Goal: Entertainment & Leisure: Consume media (video, audio)

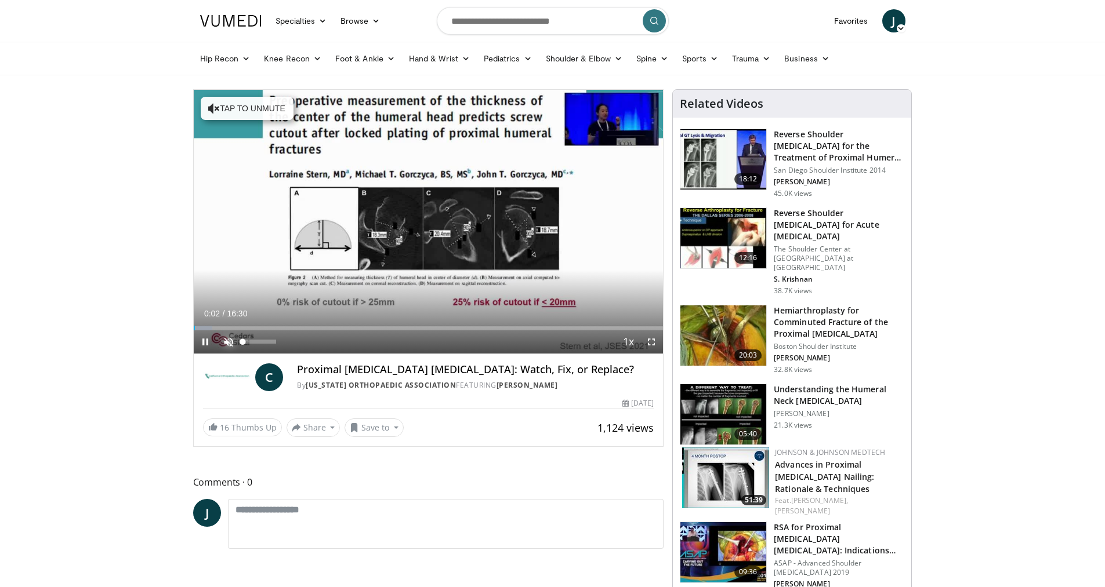
click at [225, 337] on span "Video Player" at bounding box center [228, 342] width 23 height 23
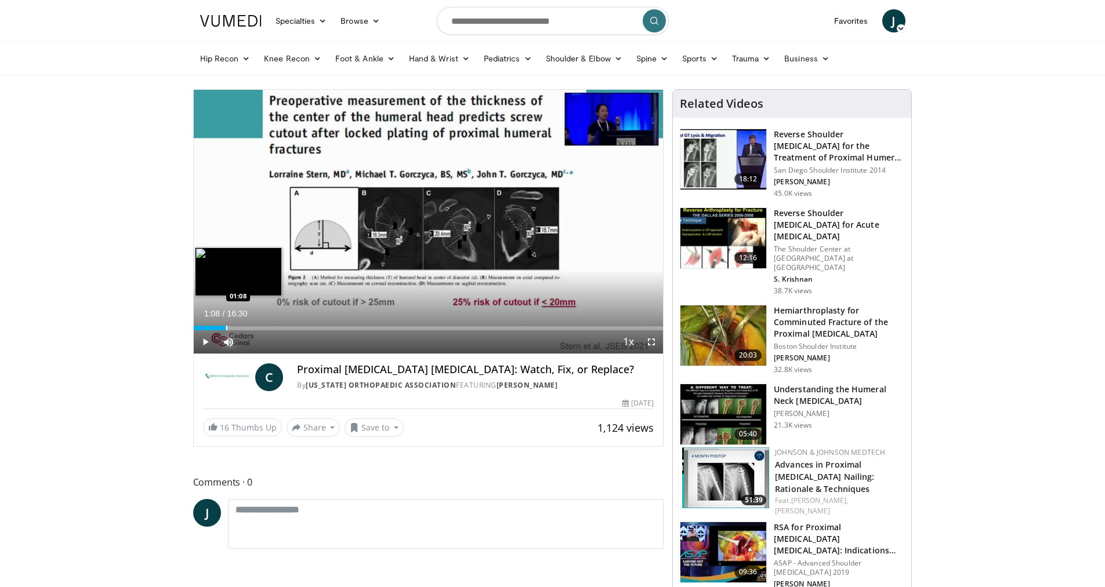
click at [226, 330] on div "Progress Bar" at bounding box center [226, 328] width 1 height 5
click at [264, 326] on div "Progress Bar" at bounding box center [264, 328] width 1 height 5
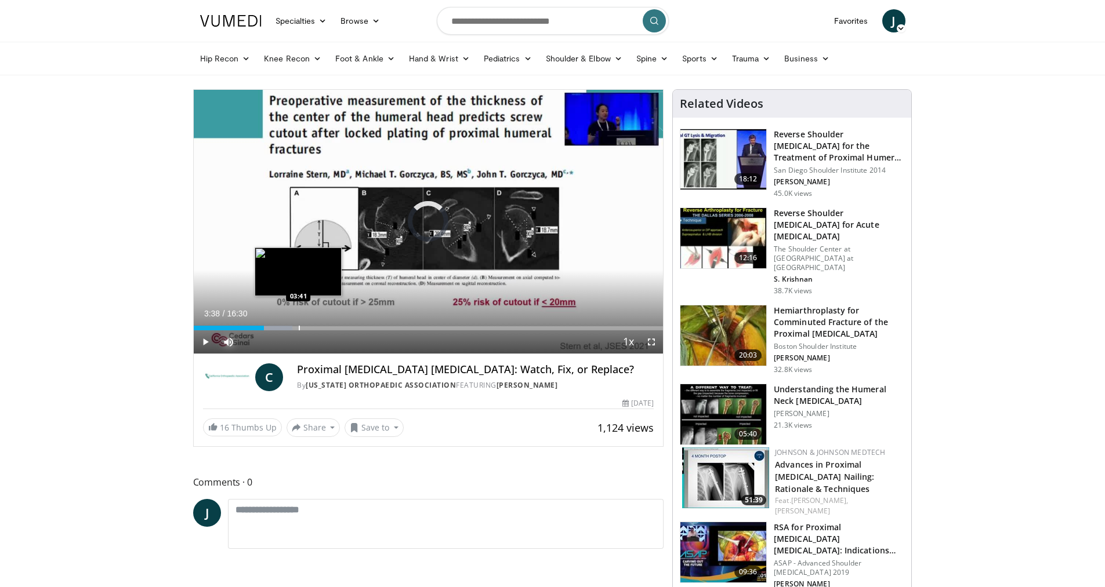
click at [299, 326] on div "Progress Bar" at bounding box center [299, 328] width 1 height 5
click at [333, 321] on div "Loaded : 29.05% 03:41 04:53" at bounding box center [429, 325] width 470 height 11
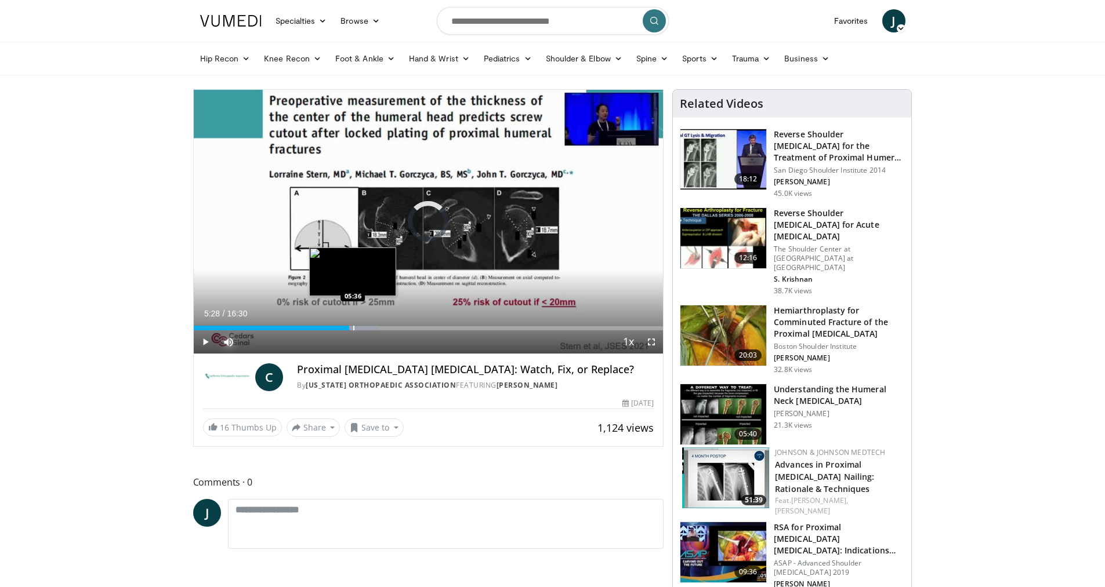
click at [353, 328] on div "Progress Bar" at bounding box center [353, 328] width 1 height 5
click at [355, 328] on div "Progress Bar" at bounding box center [355, 328] width 1 height 5
click at [368, 326] on div "Progress Bar" at bounding box center [368, 328] width 1 height 5
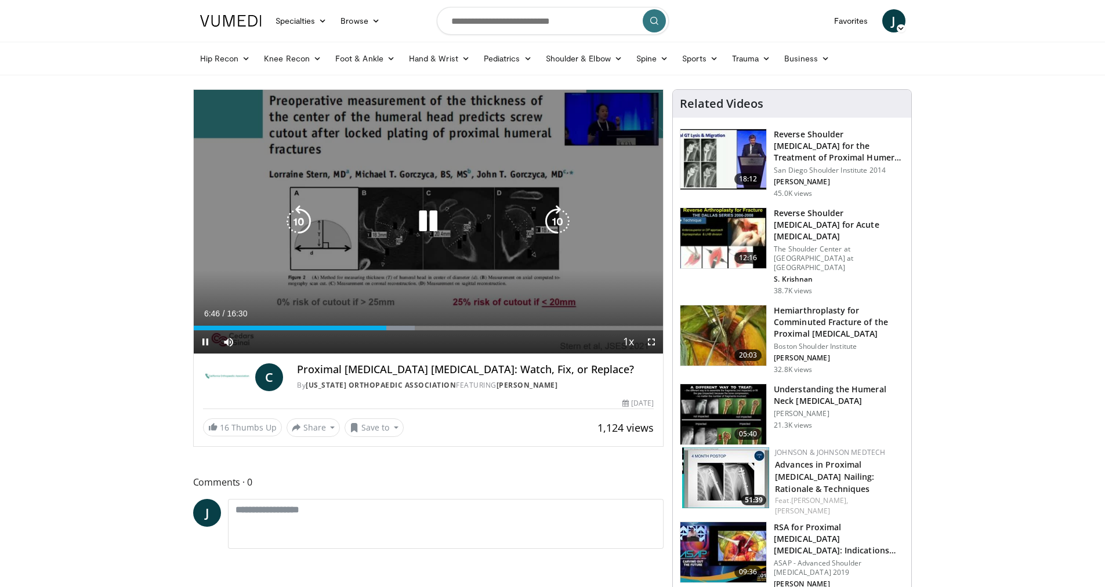
click at [401, 332] on div "Current Time 6:46 / Duration 16:30 Pause Skip Backward Skip Forward Mute Loaded…" at bounding box center [429, 342] width 470 height 23
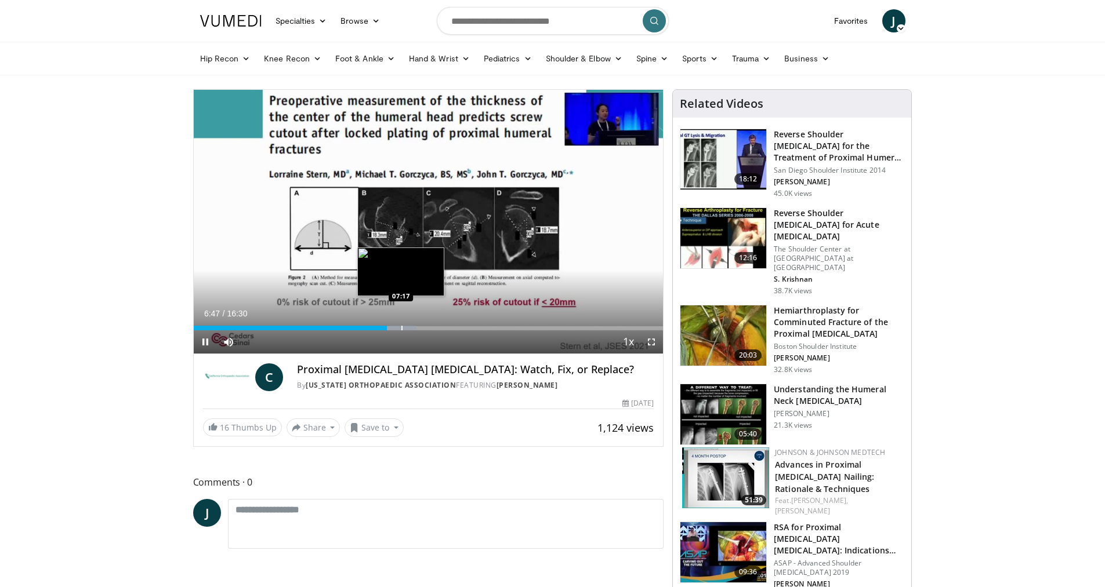
click at [401, 329] on div "Progress Bar" at bounding box center [401, 328] width 1 height 5
click at [416, 329] on div "Progress Bar" at bounding box center [416, 328] width 1 height 5
click at [426, 328] on div "Progress Bar" at bounding box center [426, 328] width 1 height 5
click at [450, 331] on div "Current Time 8:09 / Duration 16:30 Pause Skip Backward Skip Forward Mute Loaded…" at bounding box center [429, 342] width 470 height 23
click at [453, 328] on div "Progress Bar" at bounding box center [453, 328] width 1 height 5
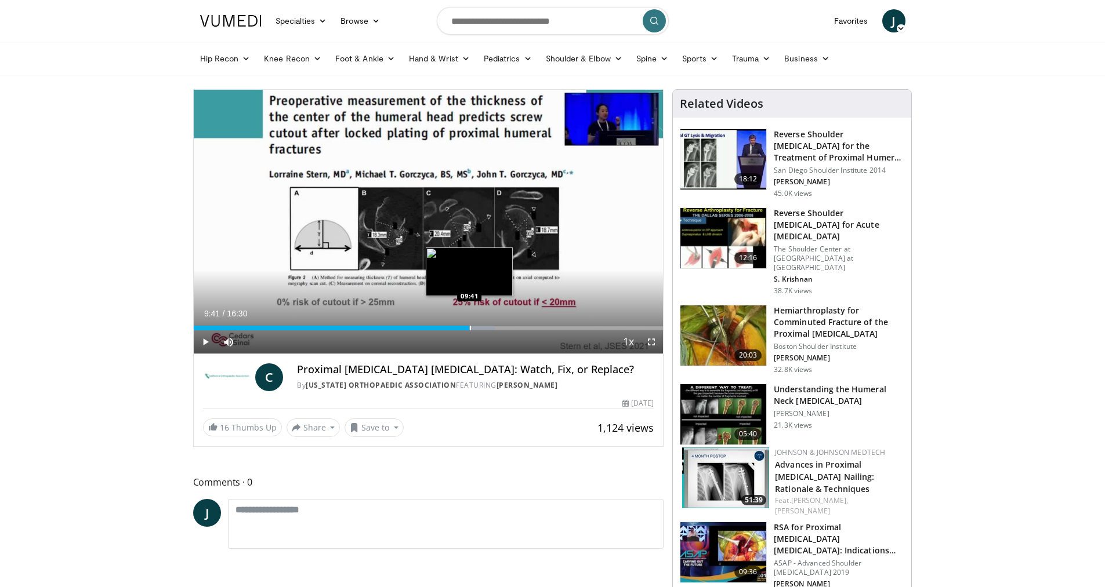
click at [470, 329] on div "Progress Bar" at bounding box center [470, 328] width 1 height 5
click at [481, 326] on div "Progress Bar" at bounding box center [481, 328] width 1 height 5
click at [493, 326] on div "Progress Bar" at bounding box center [493, 328] width 1 height 5
click at [509, 326] on div "Progress Bar" at bounding box center [509, 328] width 1 height 5
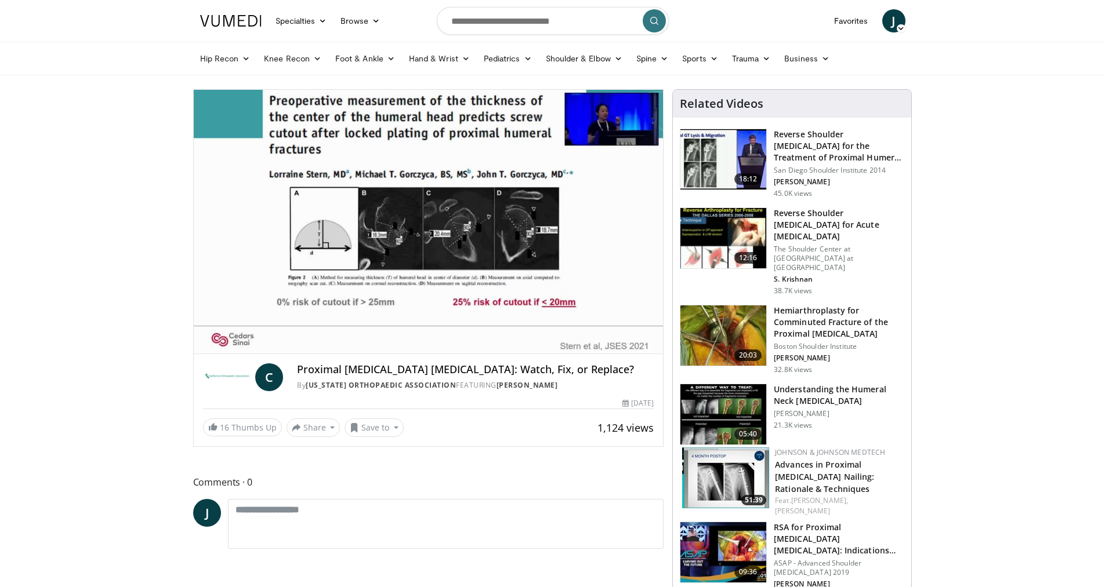
click at [524, 326] on video-js "**********" at bounding box center [429, 222] width 470 height 264
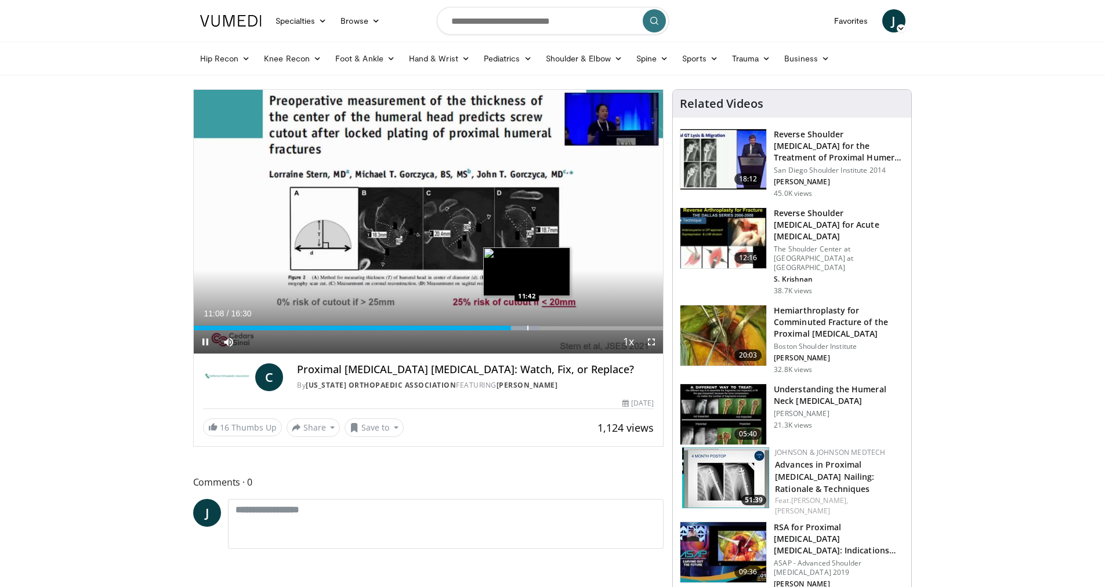
click at [527, 327] on div "Progress Bar" at bounding box center [527, 328] width 1 height 5
click at [534, 327] on div "Progress Bar" at bounding box center [534, 328] width 1 height 5
click at [561, 329] on div "Progress Bar" at bounding box center [561, 328] width 1 height 5
click at [577, 329] on div "Progress Bar" at bounding box center [577, 328] width 1 height 5
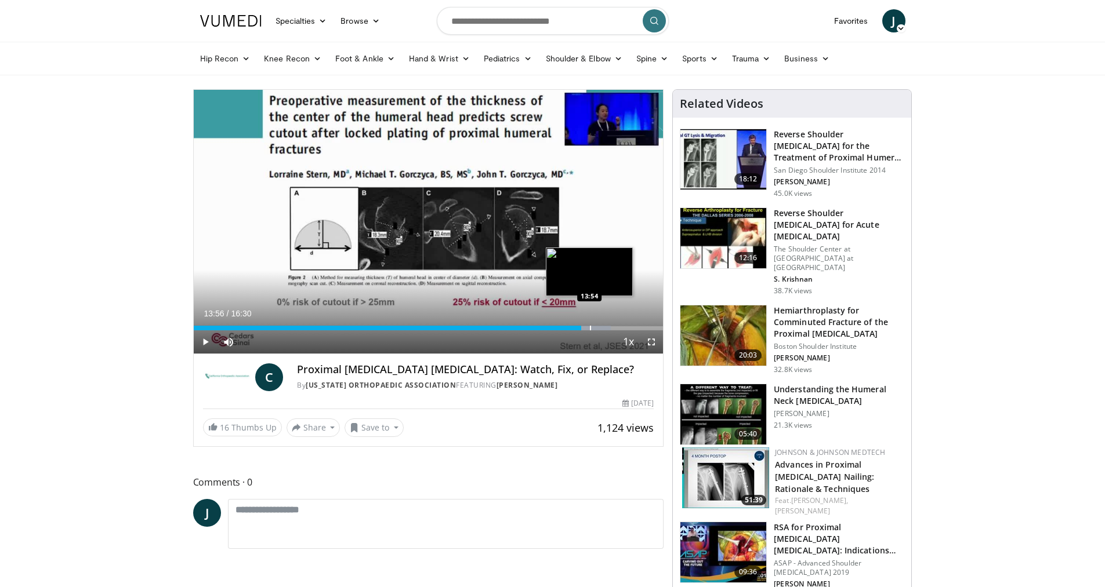
click at [590, 329] on div "Progress Bar" at bounding box center [590, 328] width 1 height 5
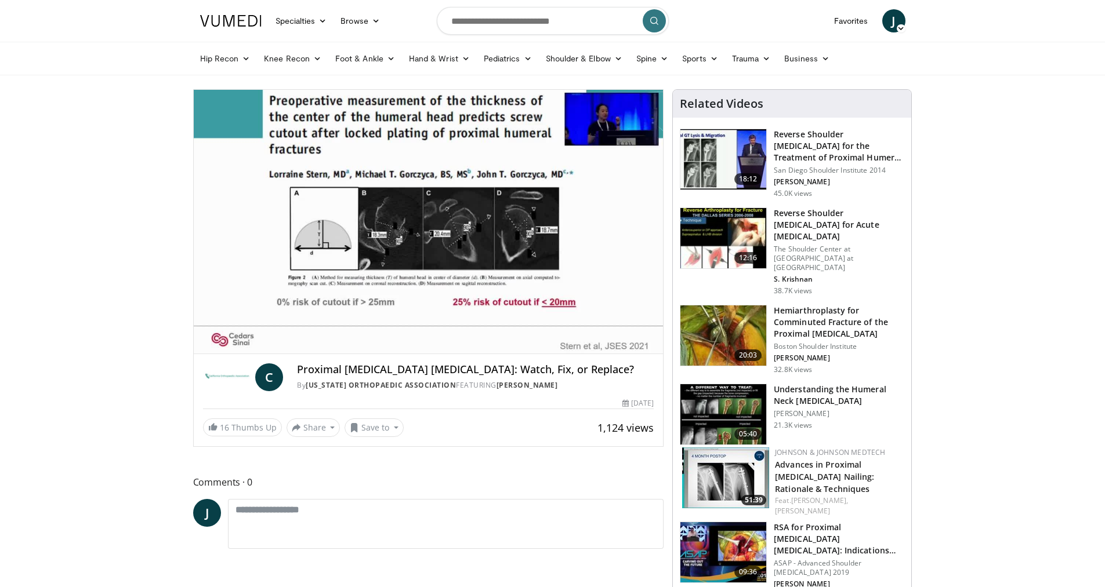
click at [601, 329] on div "10 seconds Tap to unmute" at bounding box center [429, 222] width 470 height 264
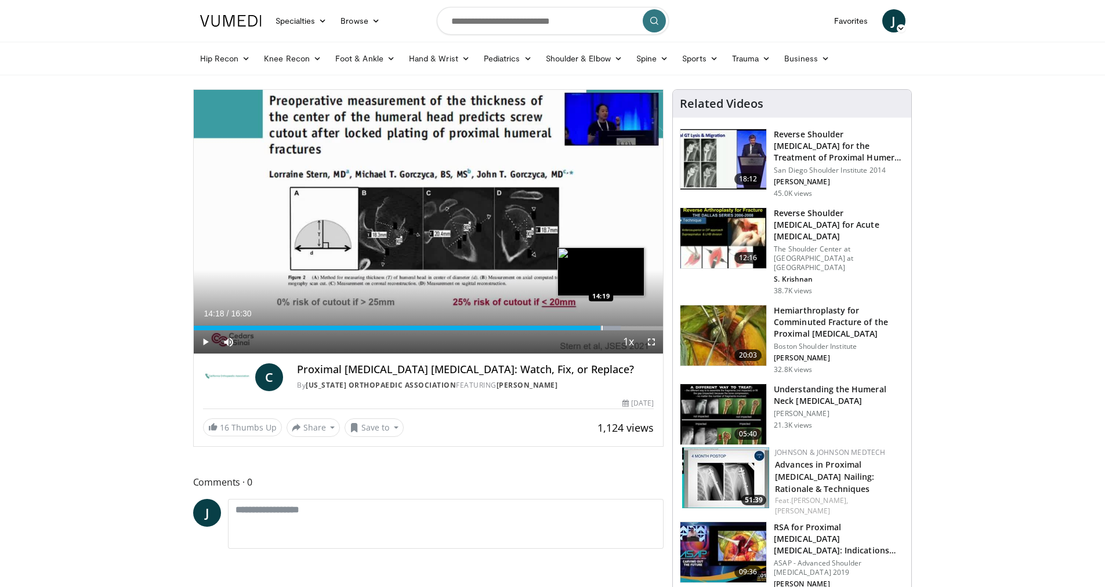
click at [601, 329] on div "Progress Bar" at bounding box center [601, 328] width 1 height 5
click at [568, 343] on div "Current Time 14:18 / Duration 16:30 Play Skip Backward Skip Forward Mute Loaded…" at bounding box center [429, 342] width 470 height 23
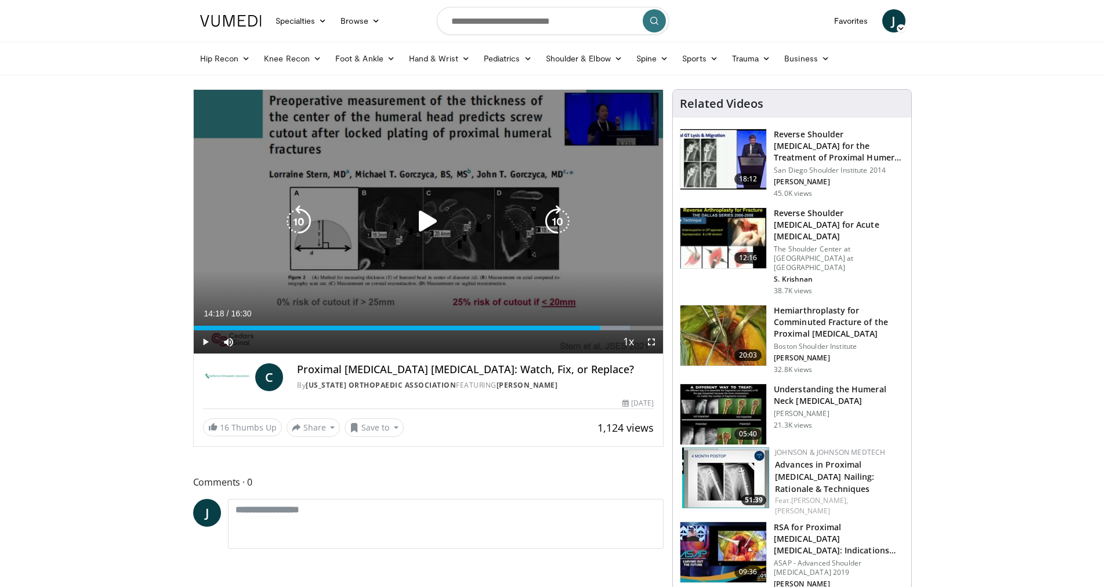
click at [430, 221] on icon "Video Player" at bounding box center [428, 221] width 32 height 32
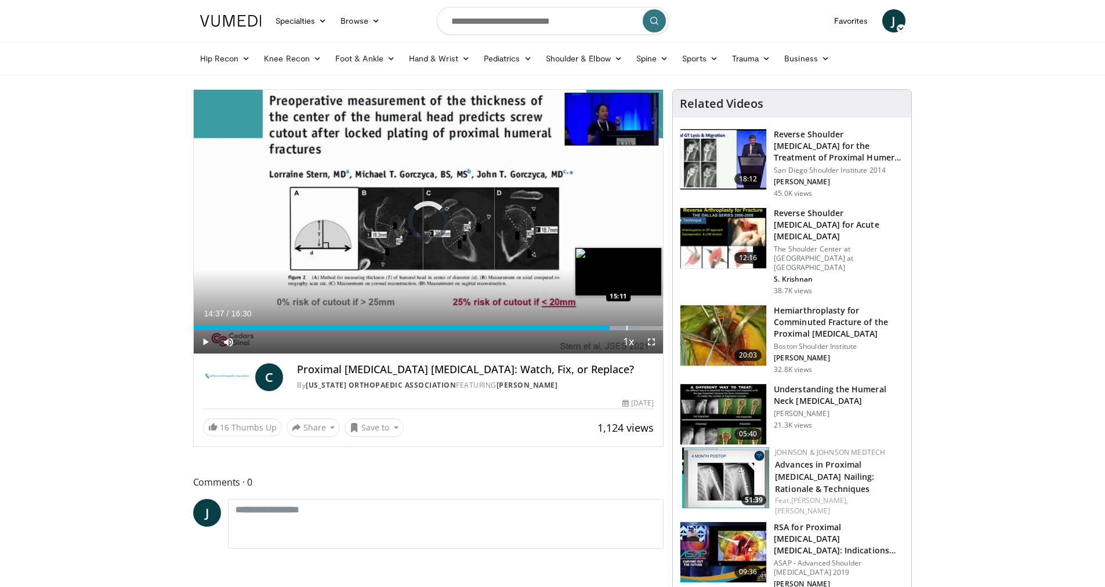
click at [626, 329] on div "Progress Bar" at bounding box center [626, 328] width 1 height 5
click at [656, 329] on div "Progress Bar" at bounding box center [656, 328] width 1 height 5
click at [658, 324] on div "Loaded : 100.00% 16:17 16:19" at bounding box center [429, 325] width 470 height 11
click at [661, 329] on div "Progress Bar" at bounding box center [661, 328] width 1 height 5
